Goal: Task Accomplishment & Management: Manage account settings

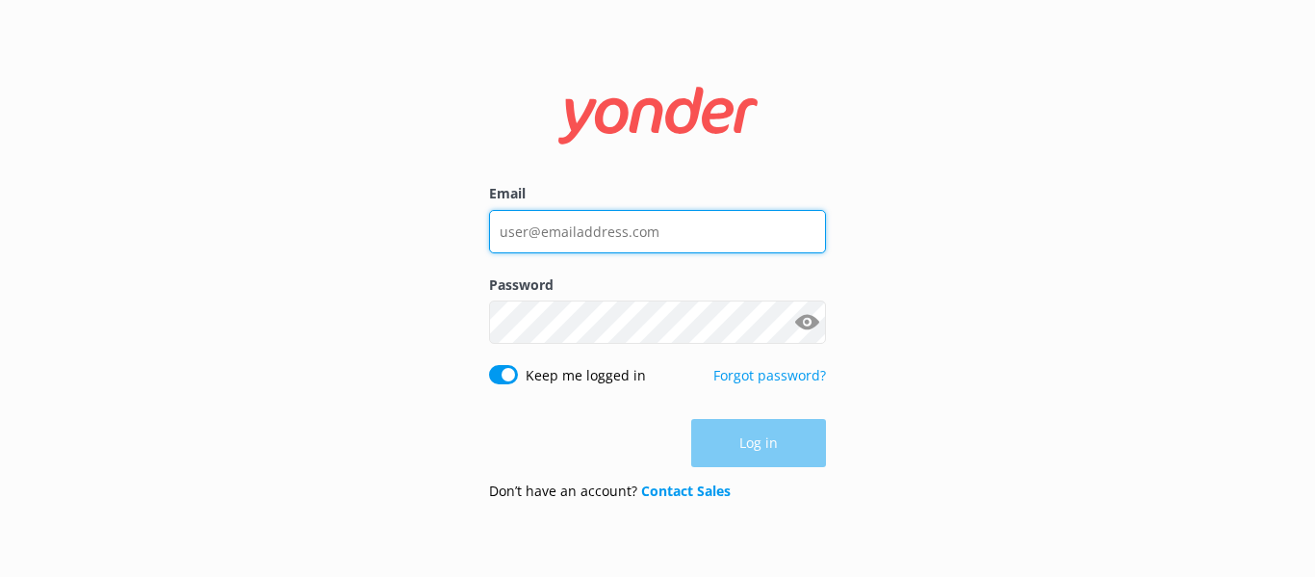
type input "[EMAIL_ADDRESS][DOMAIN_NAME]"
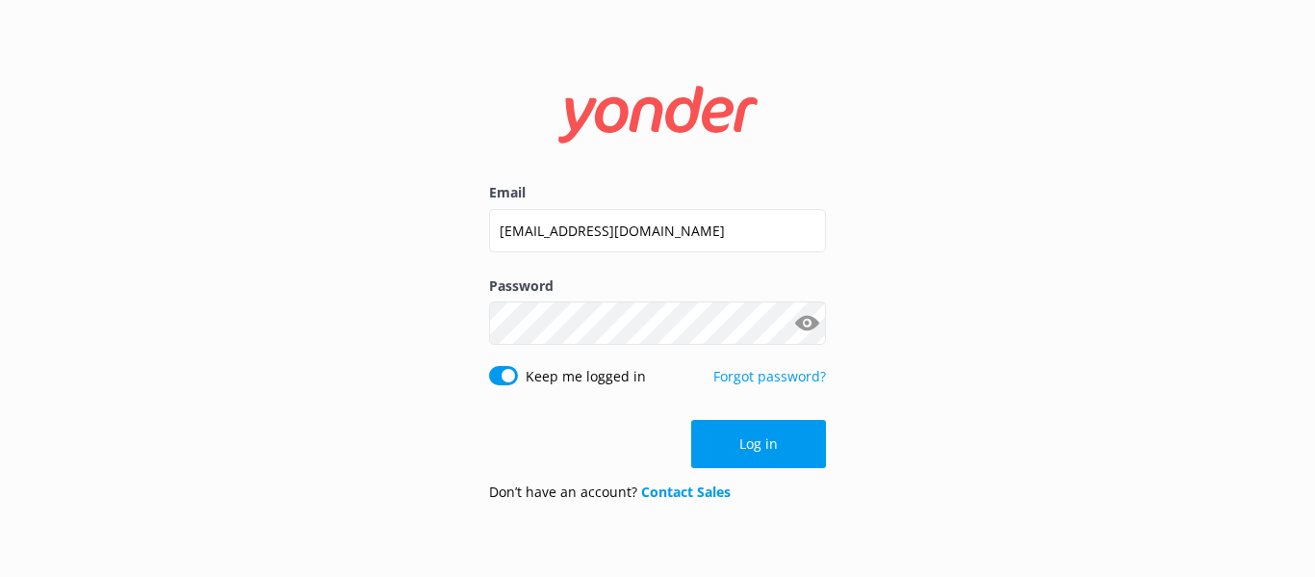
click at [733, 443] on div "Log in" at bounding box center [657, 444] width 337 height 48
click at [779, 451] on button "Log in" at bounding box center [758, 444] width 135 height 48
